Goal: Task Accomplishment & Management: Use online tool/utility

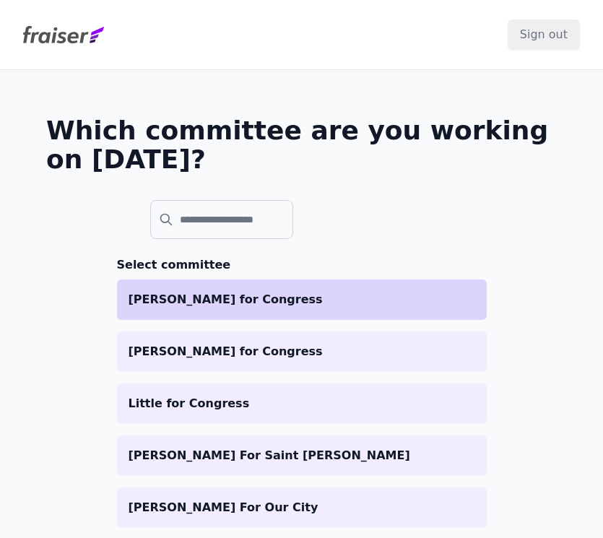
click at [217, 281] on li "[PERSON_NAME] for Congress" at bounding box center [302, 299] width 370 height 40
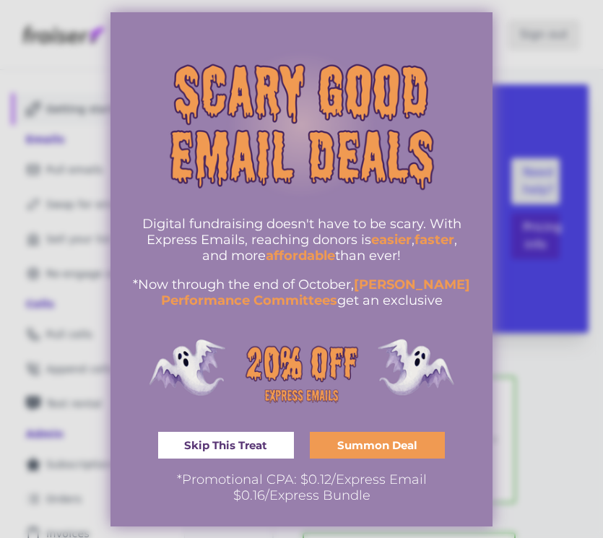
click at [524, 227] on div at bounding box center [301, 269] width 603 height 538
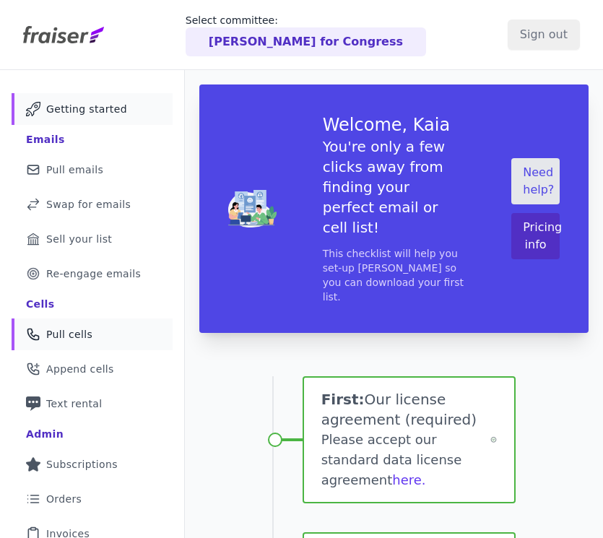
click at [69, 337] on span "Pull cells" at bounding box center [69, 334] width 46 height 14
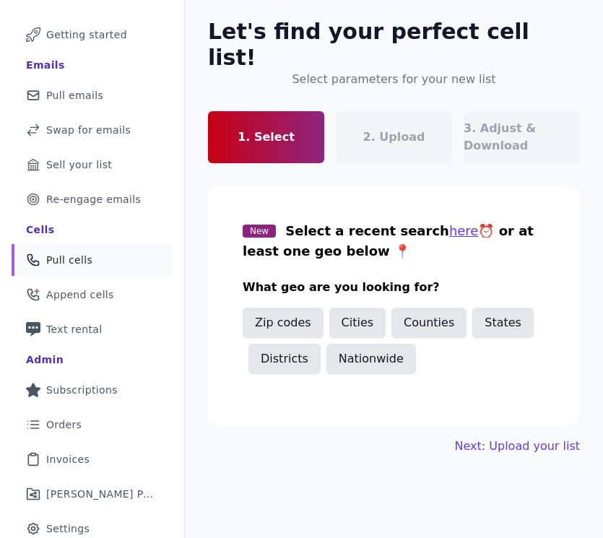
scroll to position [77, 0]
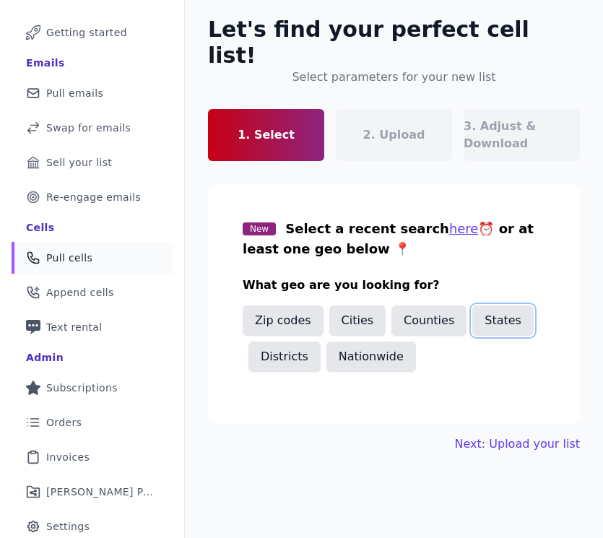
click at [516, 305] on button "States" at bounding box center [502, 320] width 61 height 30
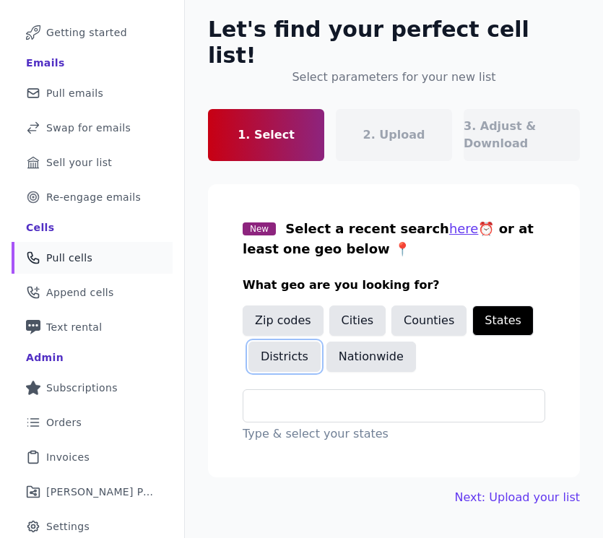
click at [288, 341] on button "Districts" at bounding box center [284, 356] width 72 height 30
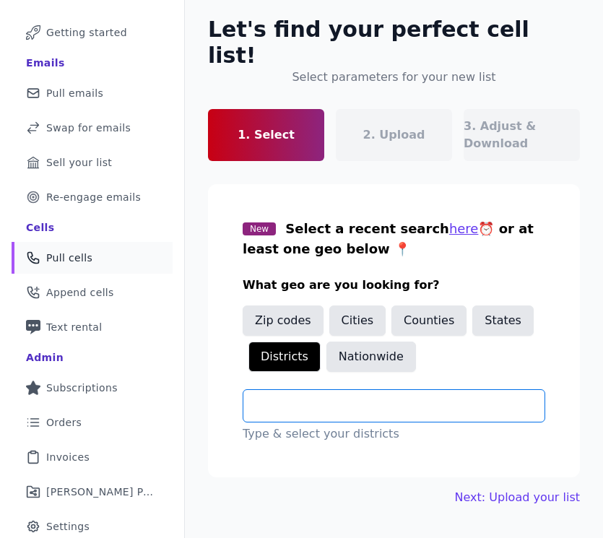
click at [359, 397] on input "text" at bounding box center [399, 405] width 289 height 17
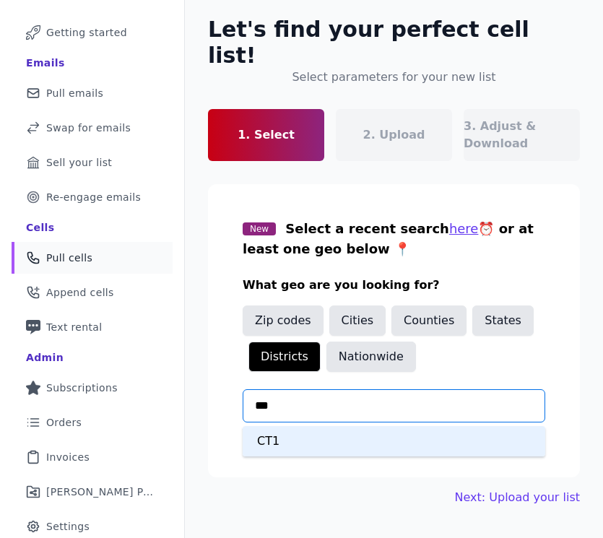
type input "***"
click at [358, 431] on section "New Select a recent search here ⏰ or at least one geo below 📍 What geo are you …" at bounding box center [394, 330] width 372 height 293
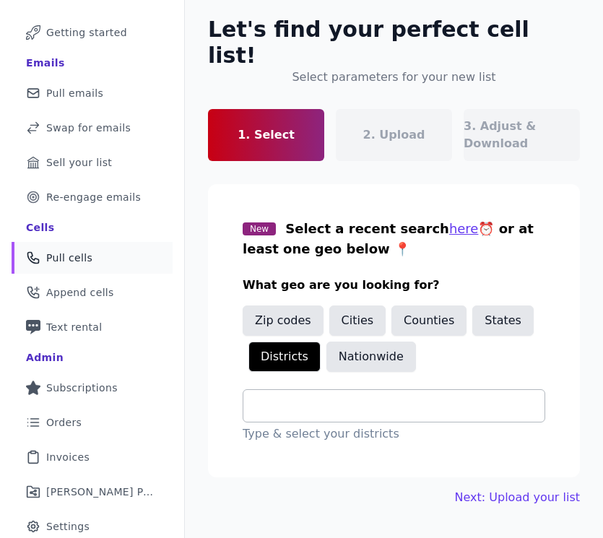
click at [335, 397] on input "text" at bounding box center [399, 405] width 289 height 17
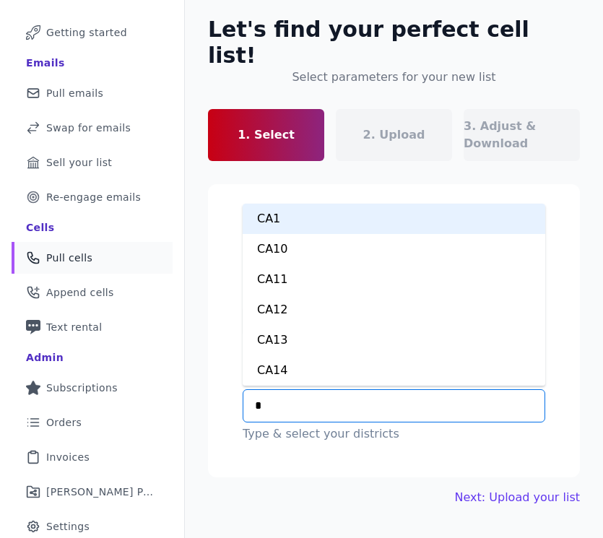
type input "**"
click at [323, 204] on div "CT1" at bounding box center [394, 219] width 302 height 30
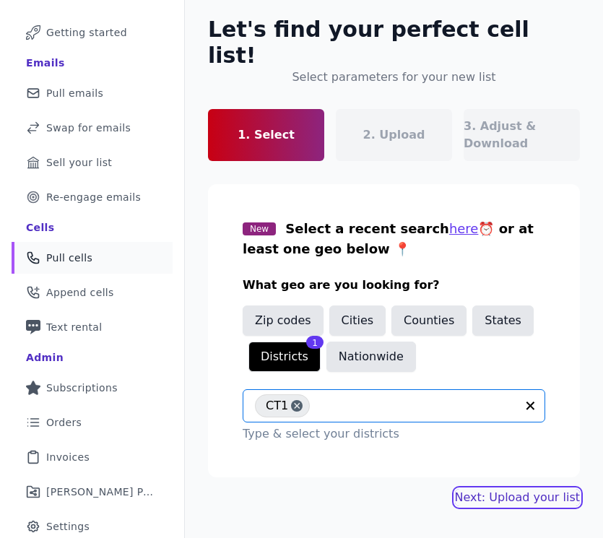
click at [520, 489] on link "Next: Upload your list" at bounding box center [517, 497] width 125 height 17
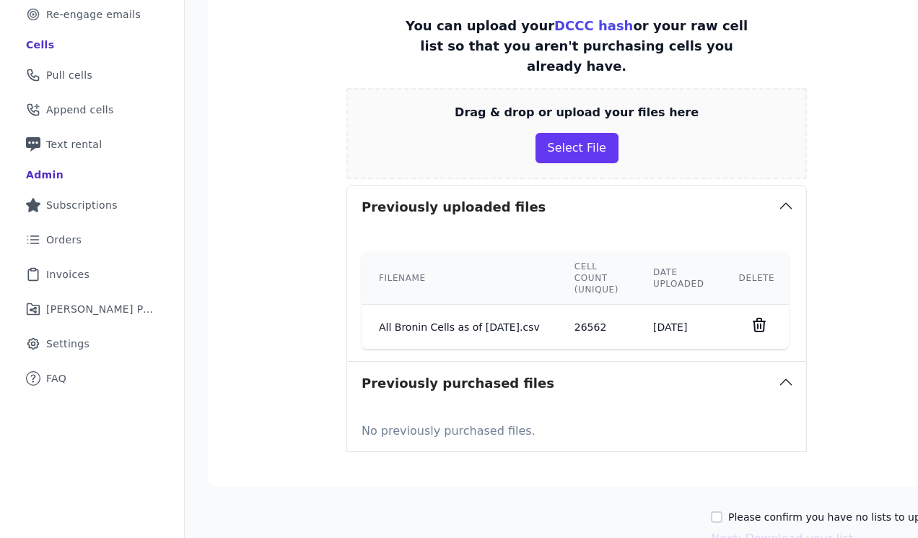
scroll to position [320, 0]
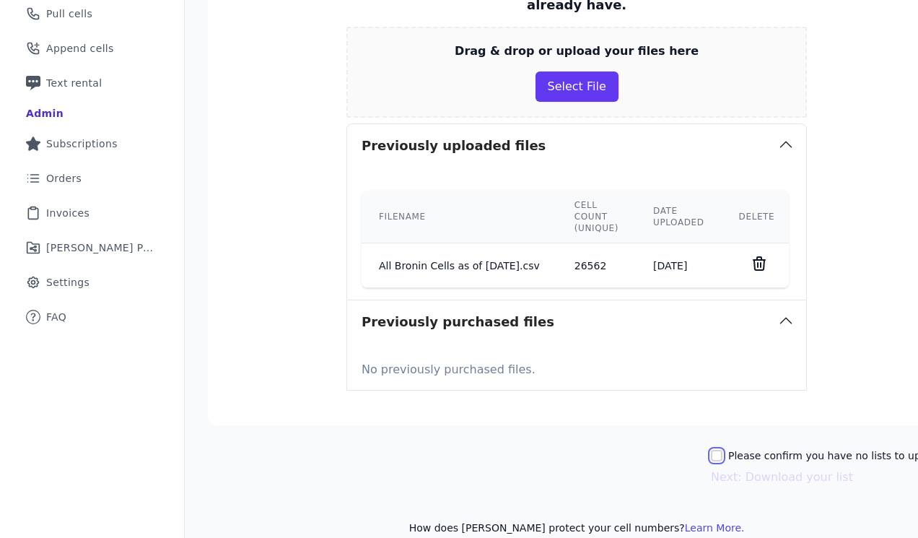
click at [602, 450] on input "Please confirm you have no lists to upload." at bounding box center [717, 456] width 12 height 12
checkbox input "true"
click at [602, 468] on button "Next: Download your list" at bounding box center [782, 476] width 142 height 17
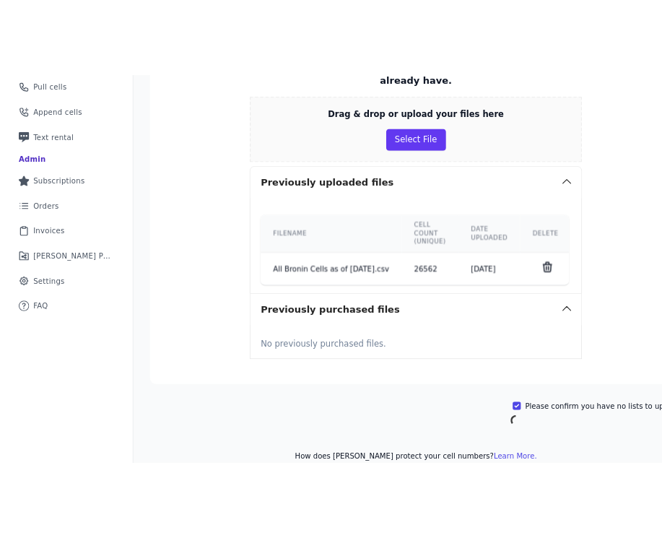
scroll to position [115, 0]
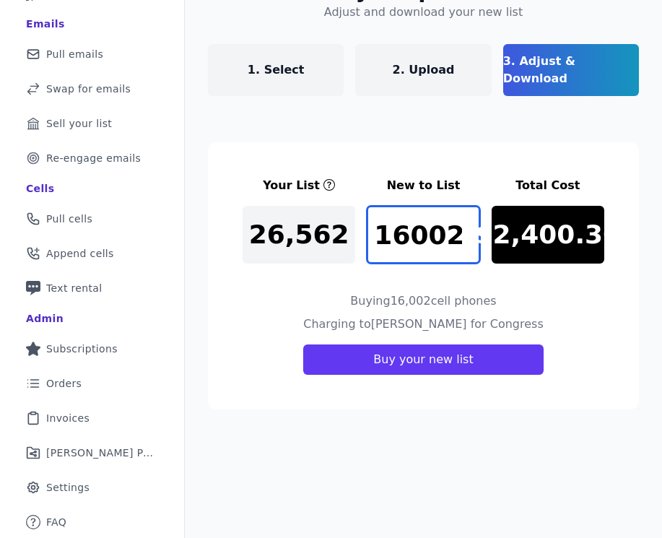
click at [407, 219] on input "16002" at bounding box center [423, 235] width 113 height 58
click at [388, 217] on input "16002" at bounding box center [423, 235] width 113 height 58
drag, startPoint x: 403, startPoint y: 219, endPoint x: 387, endPoint y: 219, distance: 16.6
click at [388, 219] on input "6002" at bounding box center [423, 235] width 113 height 58
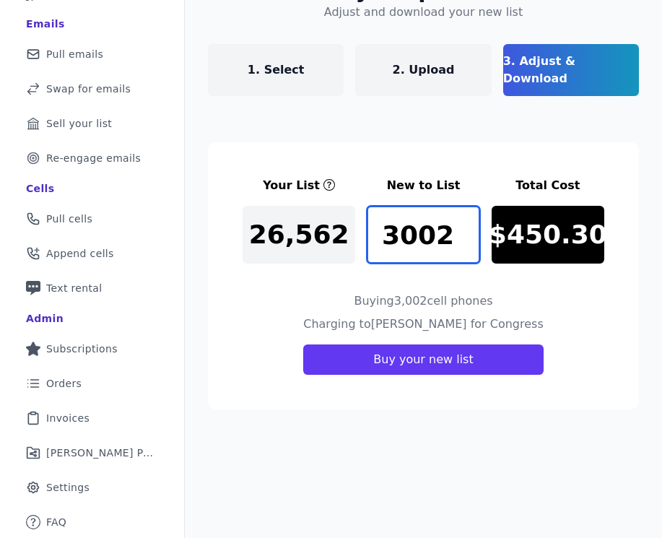
drag, startPoint x: 446, startPoint y: 222, endPoint x: 381, endPoint y: 222, distance: 65.0
click at [381, 222] on input "3002" at bounding box center [423, 235] width 113 height 58
click at [421, 222] on input "2800" at bounding box center [423, 235] width 113 height 58
drag, startPoint x: 446, startPoint y: 219, endPoint x: 422, endPoint y: 219, distance: 24.5
click at [422, 219] on input "2900" at bounding box center [423, 235] width 113 height 58
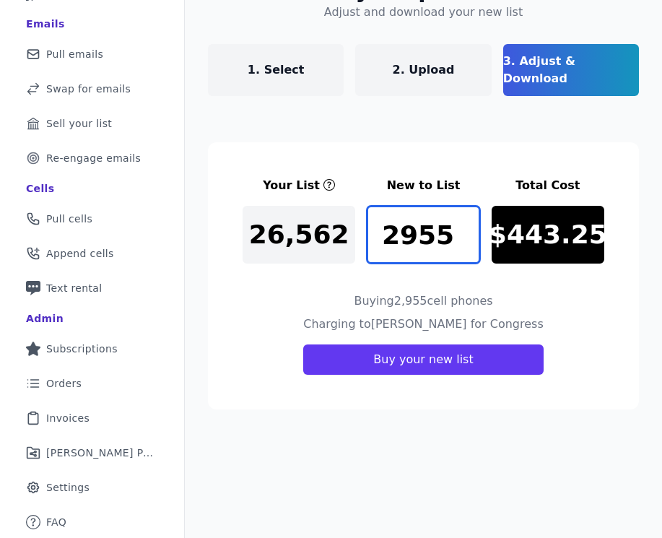
drag, startPoint x: 447, startPoint y: 218, endPoint x: 370, endPoint y: 219, distance: 77.2
click at [370, 219] on input "2955" at bounding box center [423, 235] width 113 height 58
click at [443, 225] on input "1500" at bounding box center [423, 235] width 113 height 58
drag, startPoint x: 455, startPoint y: 217, endPoint x: 378, endPoint y: 219, distance: 77.3
click at [378, 219] on input "1500" at bounding box center [423, 235] width 113 height 58
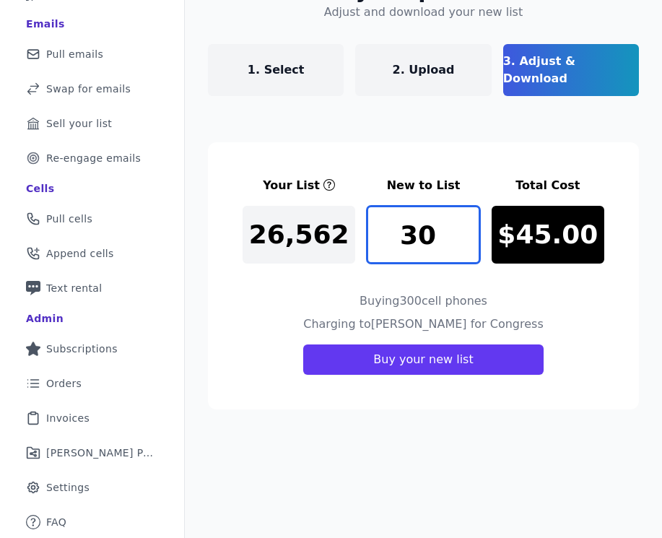
type input "3"
click at [398, 222] on input "5000" at bounding box center [423, 235] width 113 height 58
drag, startPoint x: 450, startPoint y: 219, endPoint x: 403, endPoint y: 219, distance: 46.9
click at [403, 219] on input "7000" at bounding box center [423, 235] width 113 height 58
type input "7"
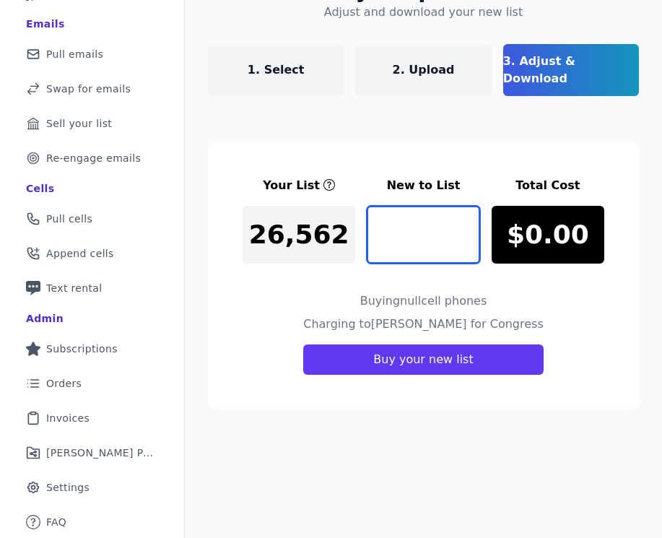
type input "8"
type input "9"
type input "7"
type input "6665"
